Goal: Task Accomplishment & Management: Manage account settings

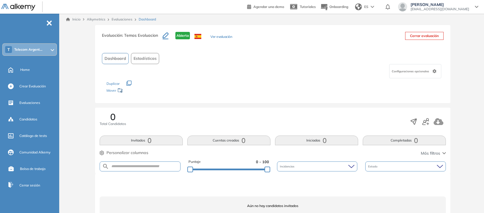
click at [95, 18] on span "Alkymetrics" at bounding box center [96, 19] width 19 height 4
click at [28, 98] on div "Evaluaciones" at bounding box center [38, 103] width 39 height 10
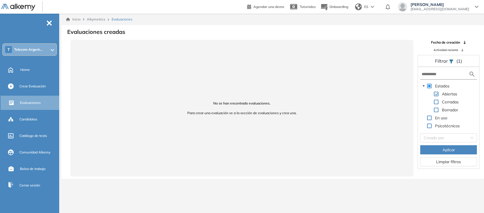
click at [23, 50] on span "Telecom Argent..." at bounding box center [28, 49] width 28 height 5
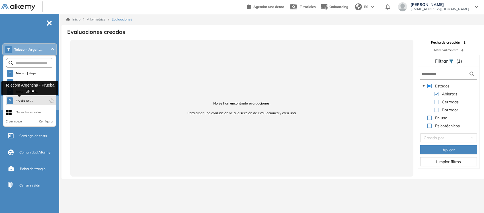
click at [26, 101] on span "Prueba SFIA" at bounding box center [23, 101] width 17 height 5
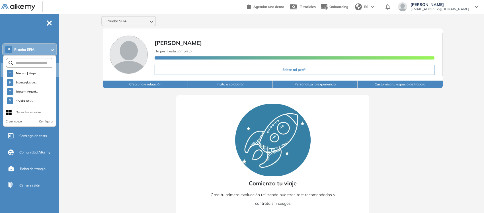
click at [82, 96] on div "Comienza tu viaje Crea tu primera evaluación utilizando nuestros test recomenda…" at bounding box center [273, 164] width 386 height 153
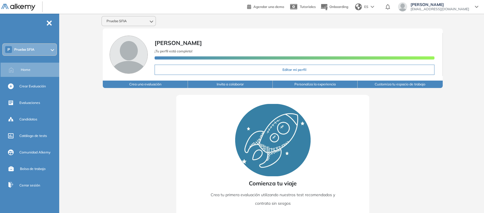
click at [147, 82] on button "Crea una evaluación" at bounding box center [145, 84] width 85 height 7
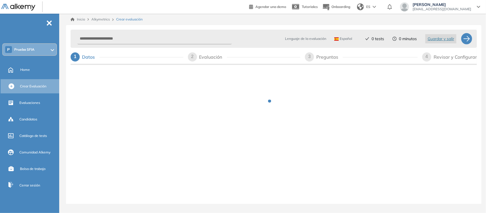
click at [102, 18] on span "Alkymetrics" at bounding box center [100, 19] width 19 height 4
click at [80, 19] on link "Inicio" at bounding box center [78, 19] width 15 height 5
click at [49, 22] on span "-" at bounding box center [49, 22] width 6 height 5
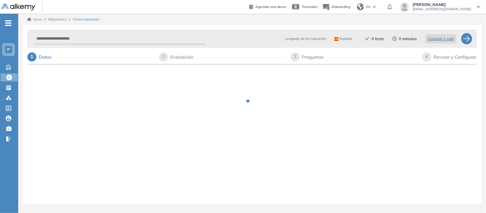
click at [36, 17] on link "Inicio" at bounding box center [34, 19] width 15 height 5
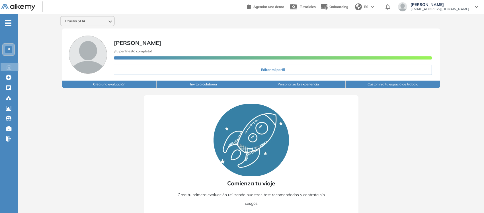
click at [223, 86] on button "Invita a colaborar" at bounding box center [204, 84] width 95 height 7
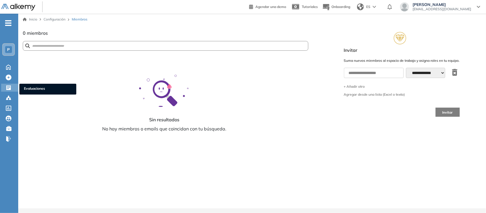
click at [32, 87] on span "Evaluaciones" at bounding box center [48, 89] width 48 height 6
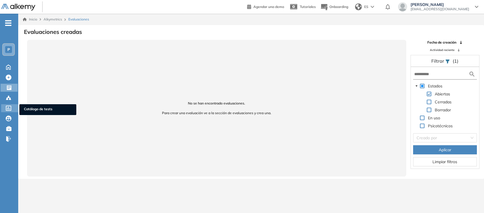
click at [37, 107] on span "Catálogo de tests" at bounding box center [48, 110] width 48 height 6
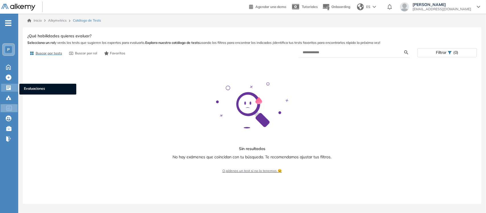
click at [7, 87] on icon at bounding box center [8, 87] width 5 height 5
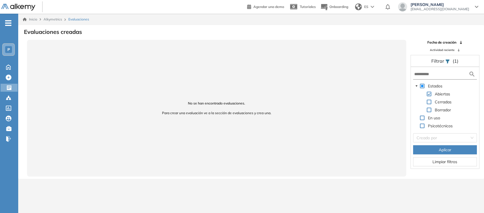
click at [429, 101] on span at bounding box center [429, 102] width 5 height 5
click at [432, 149] on button "Aplicar" at bounding box center [446, 149] width 64 height 9
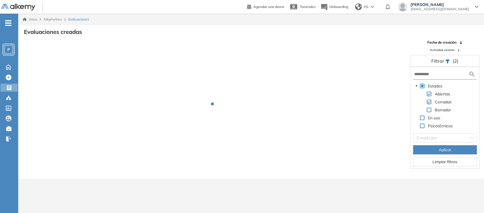
click at [430, 110] on span at bounding box center [429, 110] width 5 height 5
click at [434, 146] on button "Aplicar" at bounding box center [446, 149] width 64 height 9
click at [421, 117] on span at bounding box center [422, 118] width 5 height 5
click at [421, 124] on span at bounding box center [422, 126] width 5 height 5
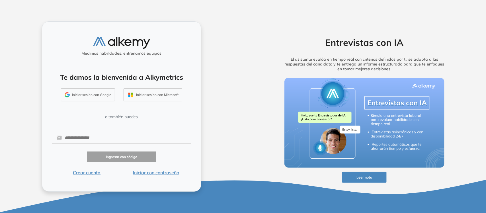
click at [168, 176] on button "Iniciar con contraseña" at bounding box center [157, 172] width 70 height 7
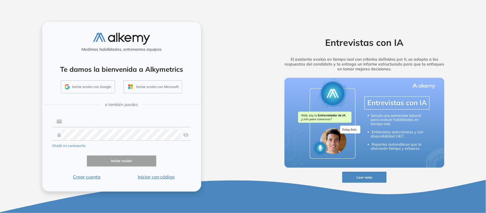
type input "**********"
click at [121, 162] on button "Iniciar sesión" at bounding box center [122, 161] width 70 height 11
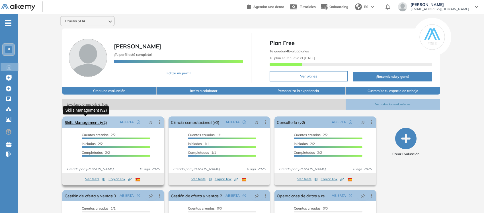
click at [91, 122] on link "Skills Management (v2)" at bounding box center [86, 122] width 42 height 11
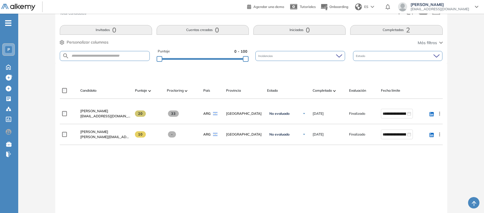
scroll to position [111, 0]
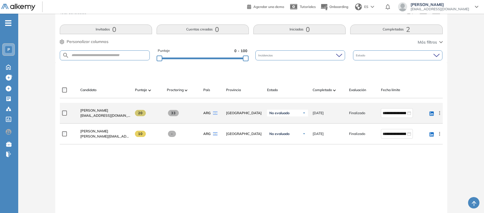
click at [441, 113] on icon at bounding box center [440, 113] width 6 height 6
click at [89, 111] on span "Gaston Avaló" at bounding box center [94, 110] width 28 height 4
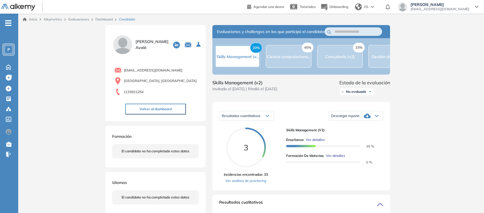
click at [343, 118] on span "Descargar reporte" at bounding box center [345, 116] width 28 height 5
click at [349, 129] on li "Descargar informe completo" at bounding box center [353, 126] width 42 height 6
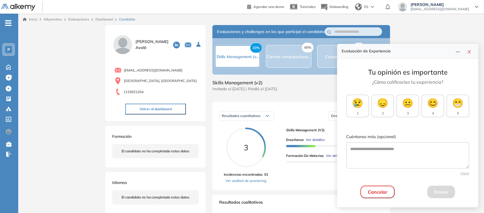
click at [366, 195] on button "Cancelar" at bounding box center [378, 192] width 34 height 13
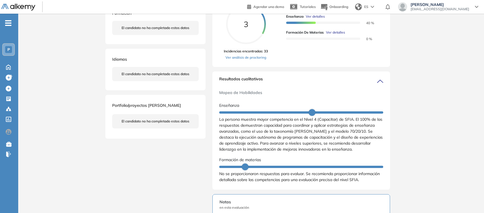
scroll to position [118, 0]
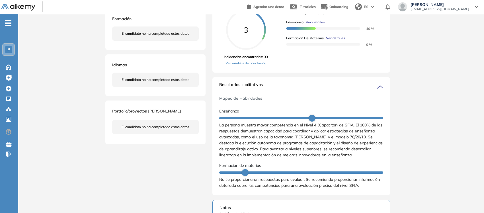
click at [445, 5] on span "[PERSON_NAME]" at bounding box center [440, 4] width 59 height 5
click at [401, 62] on div "Inicio Alkymetrics Evaluaciones Dashboard Candidato Duración : 00:00:00 Cantida…" at bounding box center [251, 145] width 466 height 498
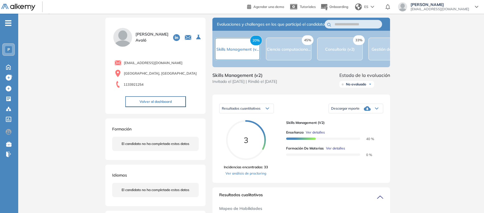
scroll to position [0, 0]
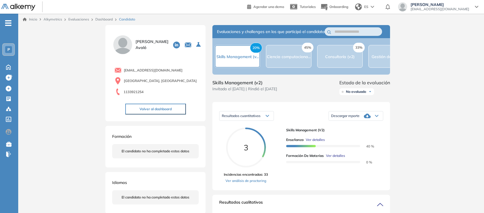
click at [99, 17] on link "Dashboard" at bounding box center [103, 19] width 17 height 4
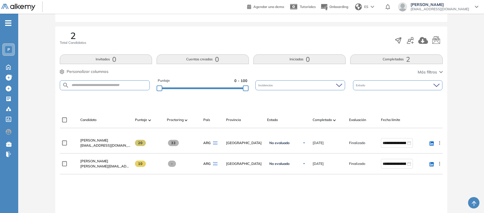
scroll to position [82, 0]
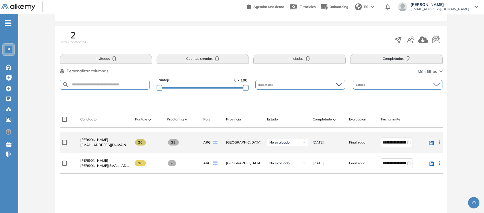
click at [438, 144] on icon at bounding box center [440, 143] width 6 height 6
click at [418, 198] on span "Reiniciar" at bounding box center [419, 198] width 17 height 5
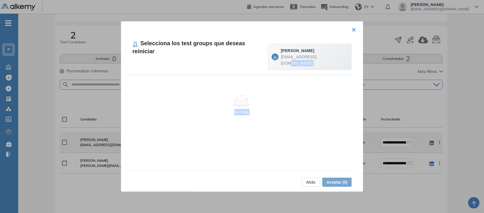
drag, startPoint x: 319, startPoint y: 66, endPoint x: 379, endPoint y: 180, distance: 129.9
click at [379, 153] on div "**********" at bounding box center [251, 142] width 383 height 21
click at [165, 35] on div "Selecciona los test groups que deseas reiniciar Gaston Avaló gmavalo@teco.com.ar" at bounding box center [242, 55] width 229 height 40
click at [352, 29] on button "×" at bounding box center [354, 29] width 5 height 11
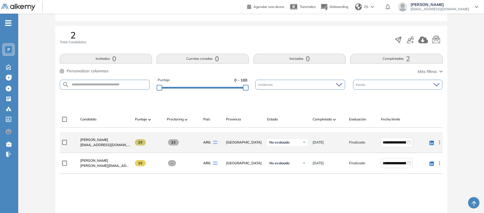
click at [440, 143] on icon at bounding box center [439, 142] width 1 height 4
click at [417, 182] on span "Reiniciar" at bounding box center [419, 182] width 17 height 5
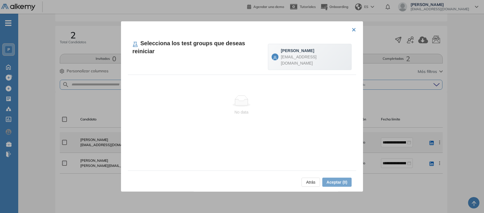
click at [309, 183] on span "Atrás" at bounding box center [310, 182] width 9 height 6
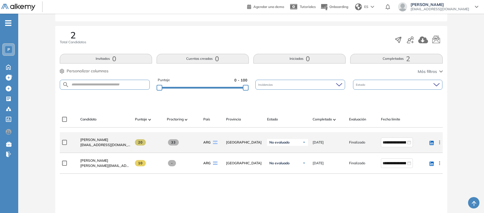
click at [438, 143] on icon at bounding box center [440, 143] width 6 height 6
click at [417, 170] on span "Evaluar" at bounding box center [419, 171] width 15 height 5
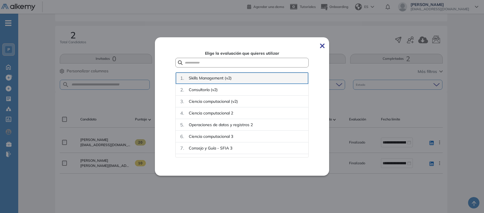
click at [213, 78] on span "Skills Management (v2)" at bounding box center [210, 78] width 43 height 6
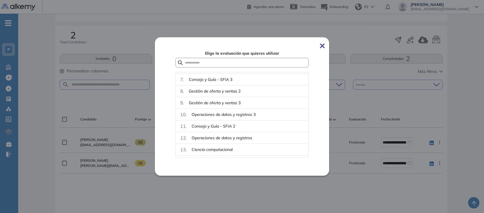
scroll to position [91, 0]
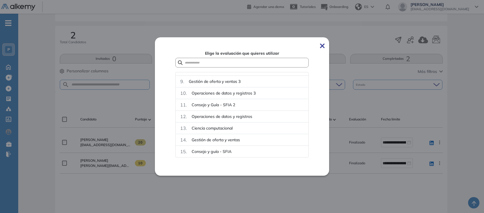
click at [321, 46] on div "Elige la evaluación que quieres utilizar 1 . Skills Management (v2) 2 . Consult…" at bounding box center [242, 106] width 174 height 139
click at [324, 45] on img at bounding box center [322, 46] width 5 height 5
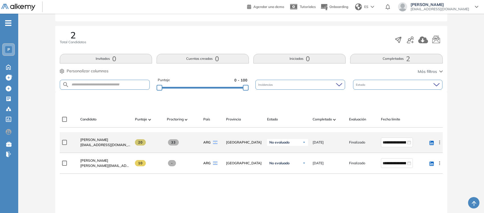
click at [440, 143] on icon at bounding box center [439, 142] width 1 height 4
click at [415, 181] on span "Reiniciar" at bounding box center [419, 182] width 17 height 5
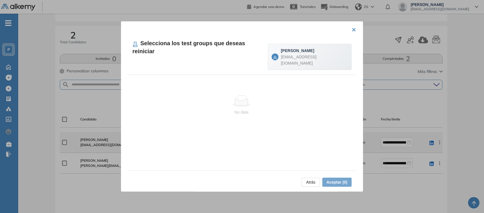
click at [183, 43] on h4 "Selecciona los test groups que deseas reiniciar" at bounding box center [201, 47] width 136 height 16
click at [314, 48] on strong "Gaston Avaló" at bounding box center [297, 50] width 33 height 5
click at [314, 56] on span "gmavalo@teco.com.ar" at bounding box center [299, 60] width 36 height 11
drag, startPoint x: 290, startPoint y: 131, endPoint x: 260, endPoint y: 120, distance: 31.2
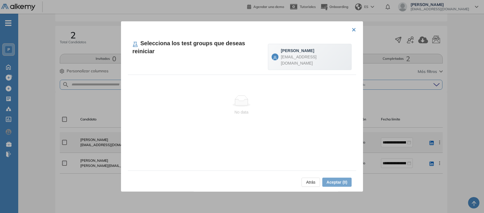
click at [260, 120] on div "Selecciona los test groups que deseas reiniciar Gaston Avaló gmavalo@teco.com.a…" at bounding box center [242, 103] width 229 height 136
click at [229, 82] on div "No data" at bounding box center [241, 105] width 227 height 47
click at [302, 183] on button "Atrás" at bounding box center [311, 182] width 19 height 9
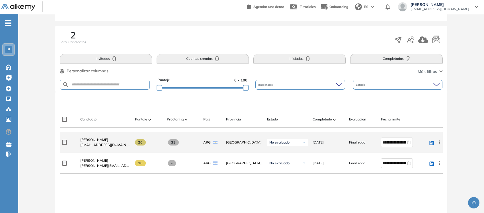
click at [440, 143] on icon at bounding box center [440, 143] width 6 height 6
click at [412, 181] on span "Reiniciar" at bounding box center [419, 182] width 17 height 5
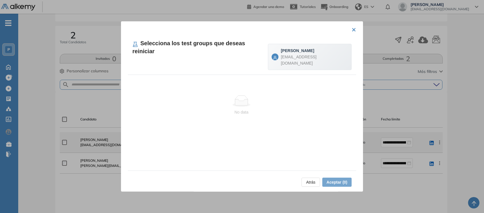
click at [302, 183] on button "Atrás" at bounding box center [311, 182] width 19 height 9
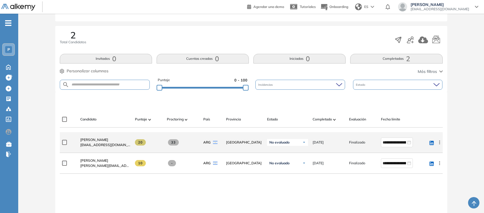
scroll to position [0, 0]
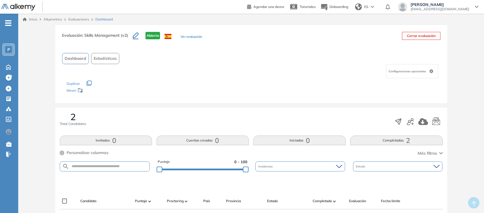
click at [77, 18] on link "Evaluaciones" at bounding box center [78, 19] width 21 height 4
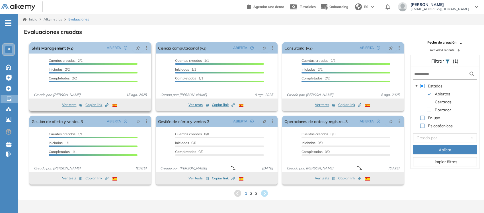
click at [144, 48] on icon at bounding box center [147, 48] width 6 height 6
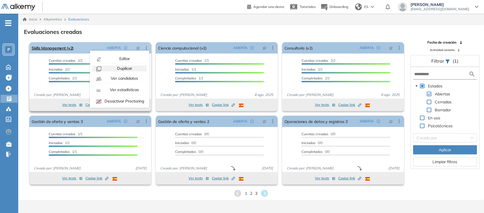
click at [122, 68] on span "Duplicar" at bounding box center [124, 68] width 16 height 5
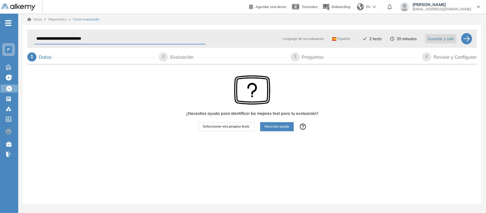
click at [438, 38] on span "Guardar y salir" at bounding box center [441, 39] width 27 height 6
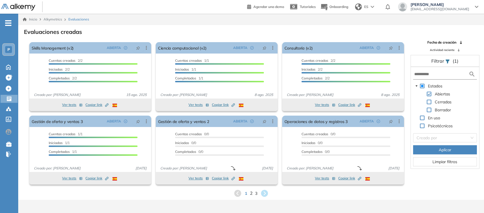
click at [252, 194] on span "2" at bounding box center [251, 193] width 3 height 7
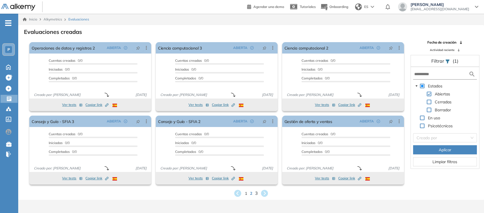
click at [255, 194] on span "3" at bounding box center [256, 193] width 3 height 7
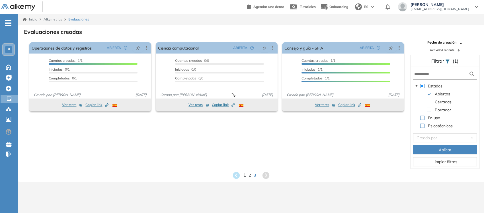
click at [244, 176] on span "1" at bounding box center [245, 175] width 3 height 7
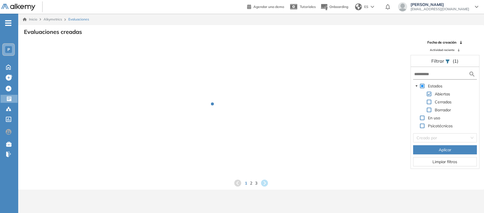
click at [244, 176] on div at bounding box center [217, 108] width 380 height 137
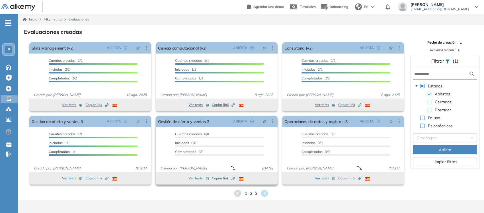
click at [237, 184] on div "Ver tests Copiar link Created by potrace 1.16, written by Peter Selinger 2001-2…" at bounding box center [217, 178] width 122 height 13
click at [444, 74] on input "text" at bounding box center [442, 74] width 54 height 6
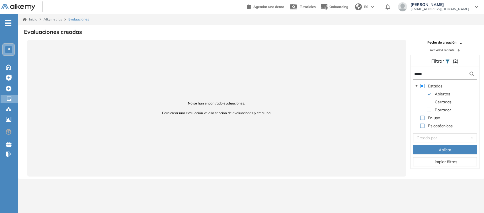
type input "*****"
click at [50, 19] on span "Alkymetrics" at bounding box center [53, 19] width 19 height 4
click at [41, 98] on span "Evaluaciones" at bounding box center [49, 100] width 48 height 6
click at [430, 101] on span at bounding box center [429, 102] width 5 height 5
click at [429, 111] on span at bounding box center [429, 110] width 5 height 5
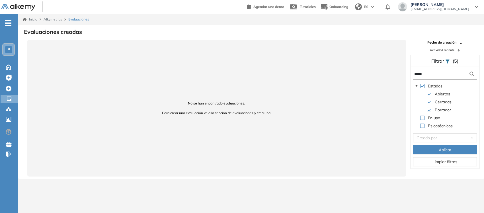
click at [422, 116] on span at bounding box center [422, 118] width 5 height 5
click at [423, 126] on span at bounding box center [422, 126] width 5 height 5
click at [443, 150] on span "Aplicar" at bounding box center [445, 150] width 13 height 6
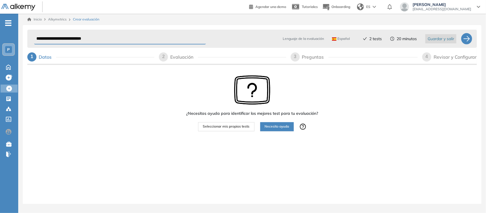
click at [439, 37] on span "Guardar y salir" at bounding box center [441, 39] width 27 height 6
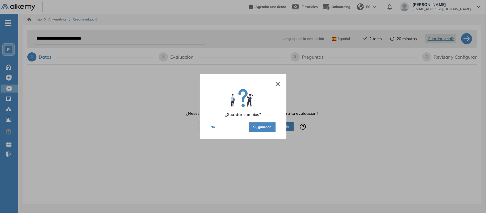
click at [260, 129] on button "Si, guardar" at bounding box center [262, 128] width 27 height 10
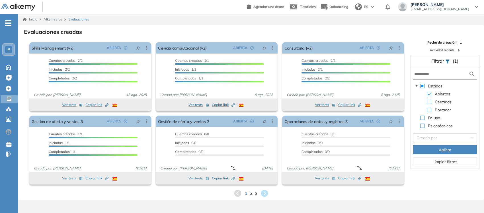
click at [252, 194] on span "2" at bounding box center [251, 193] width 3 height 7
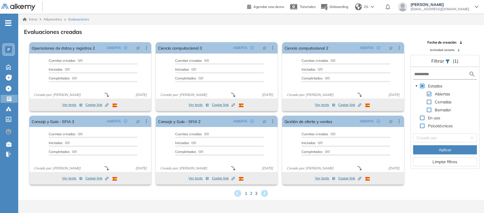
click at [258, 194] on div "1 2 3" at bounding box center [251, 193] width 457 height 9
click at [256, 194] on span "3" at bounding box center [256, 193] width 3 height 7
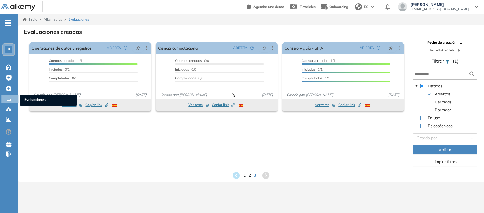
click at [32, 97] on span "Evaluaciones" at bounding box center [49, 100] width 48 height 6
click at [245, 174] on span "1" at bounding box center [245, 175] width 3 height 7
